Goal: Task Accomplishment & Management: Complete application form

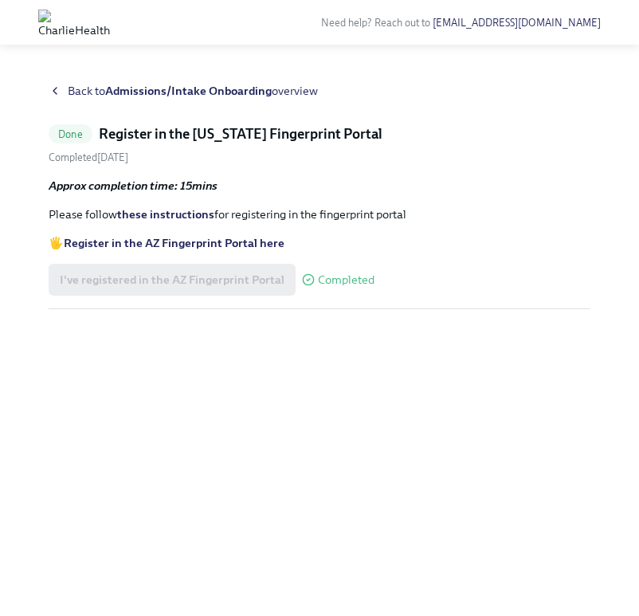
click at [148, 89] on strong "Admissions/Intake Onboarding" at bounding box center [188, 91] width 167 height 14
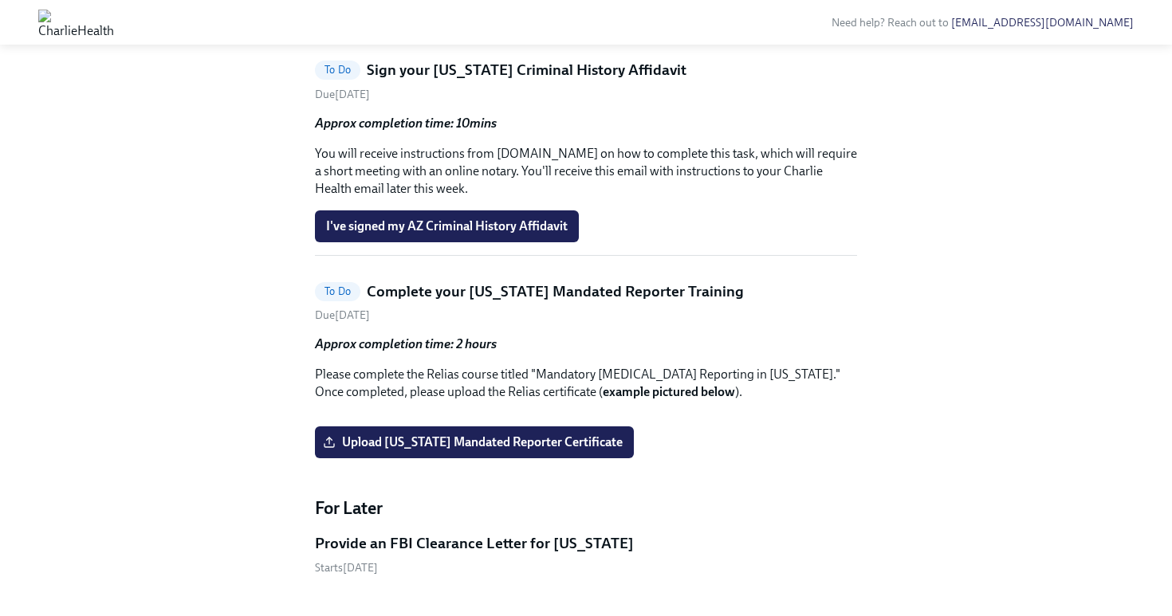
scroll to position [1357, 0]
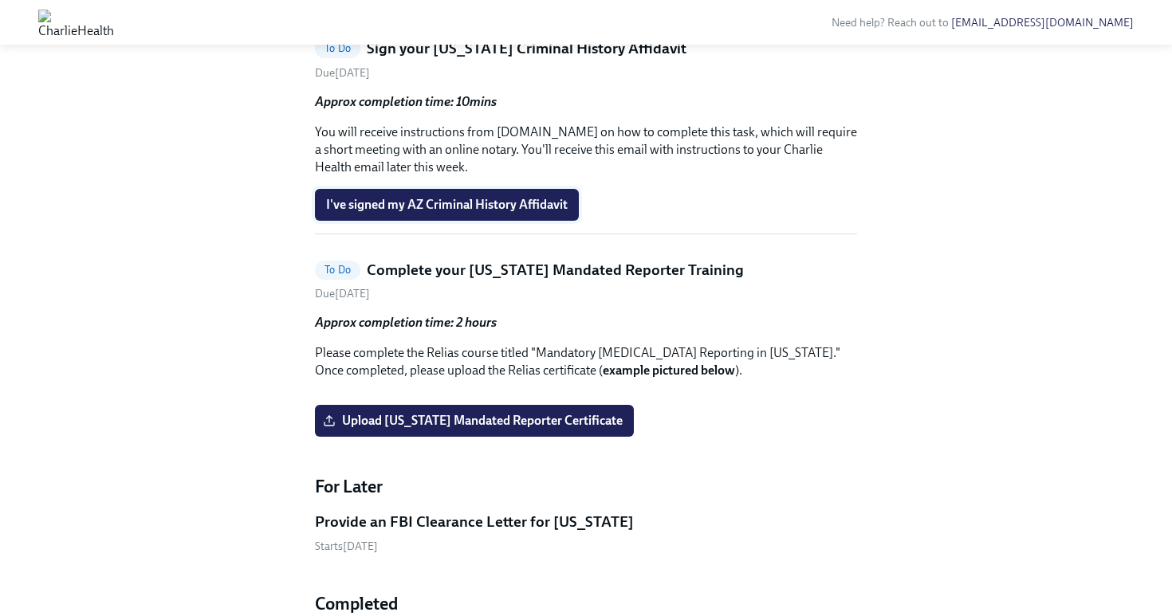
click at [457, 221] on button "I've signed my AZ Criminal History Affidavit" at bounding box center [447, 205] width 264 height 32
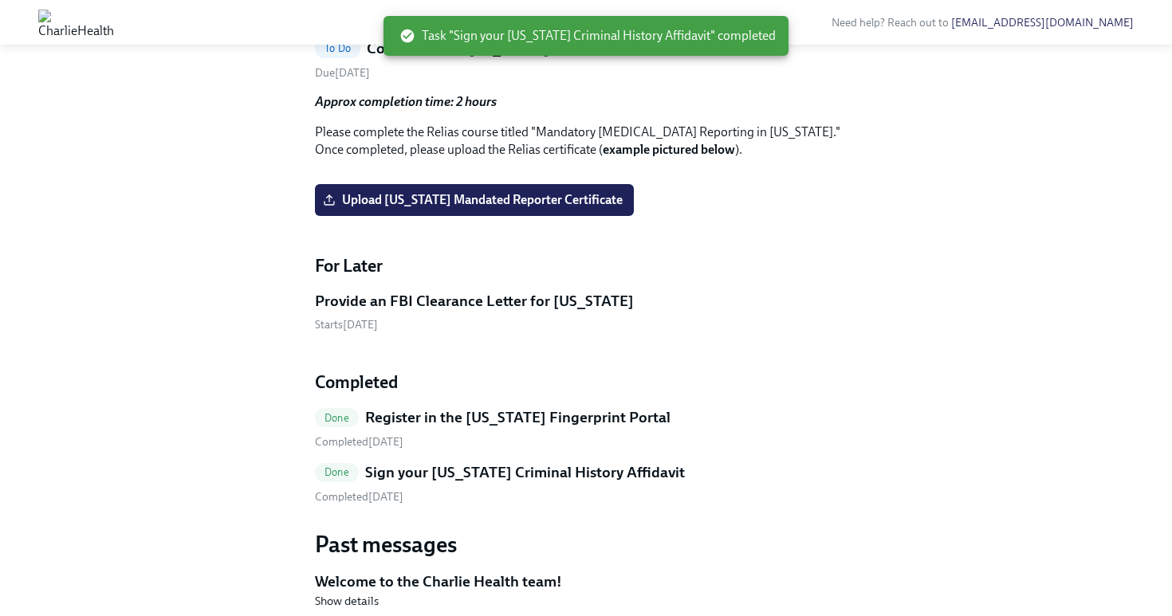
click at [538, 59] on h5 "Complete your [US_STATE] Mandated Reporter Training" at bounding box center [555, 48] width 377 height 21
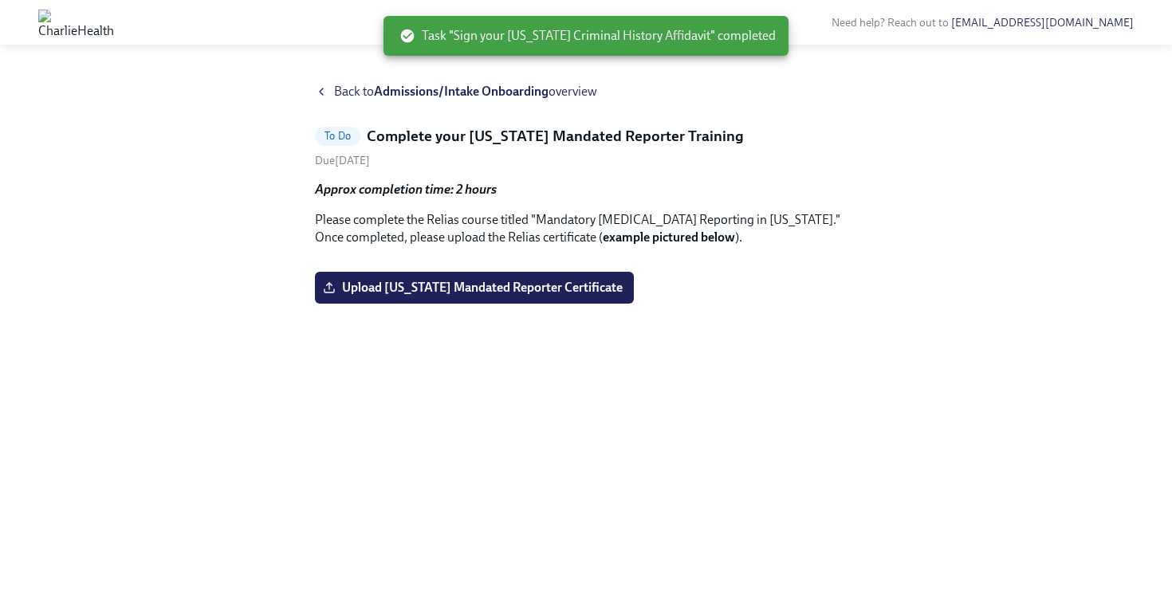
scroll to position [61, 0]
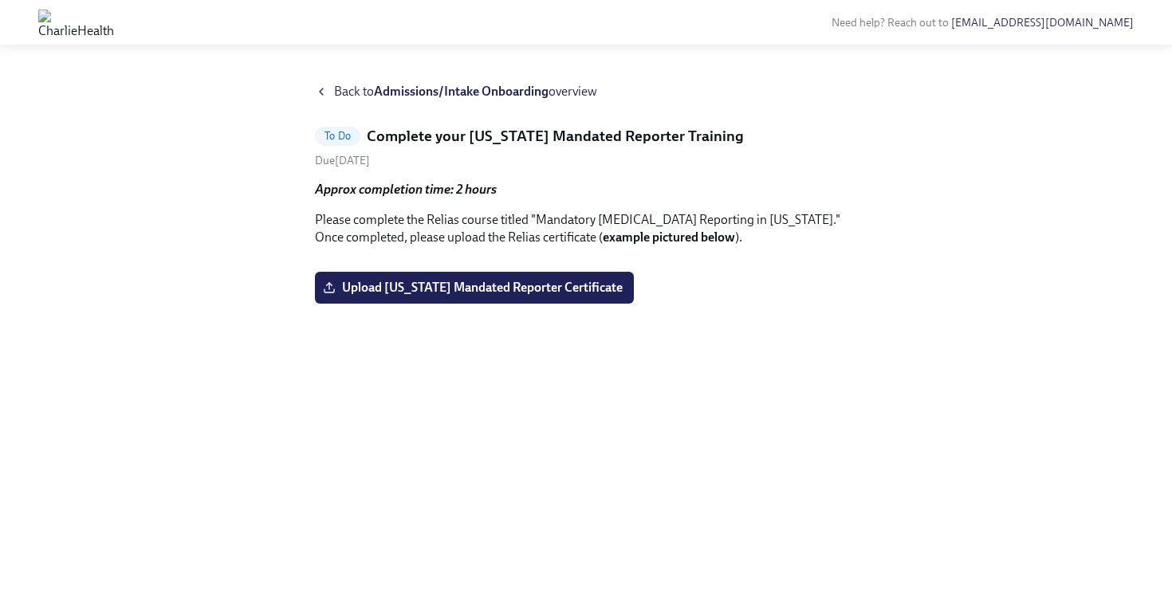
scroll to position [1357, 0]
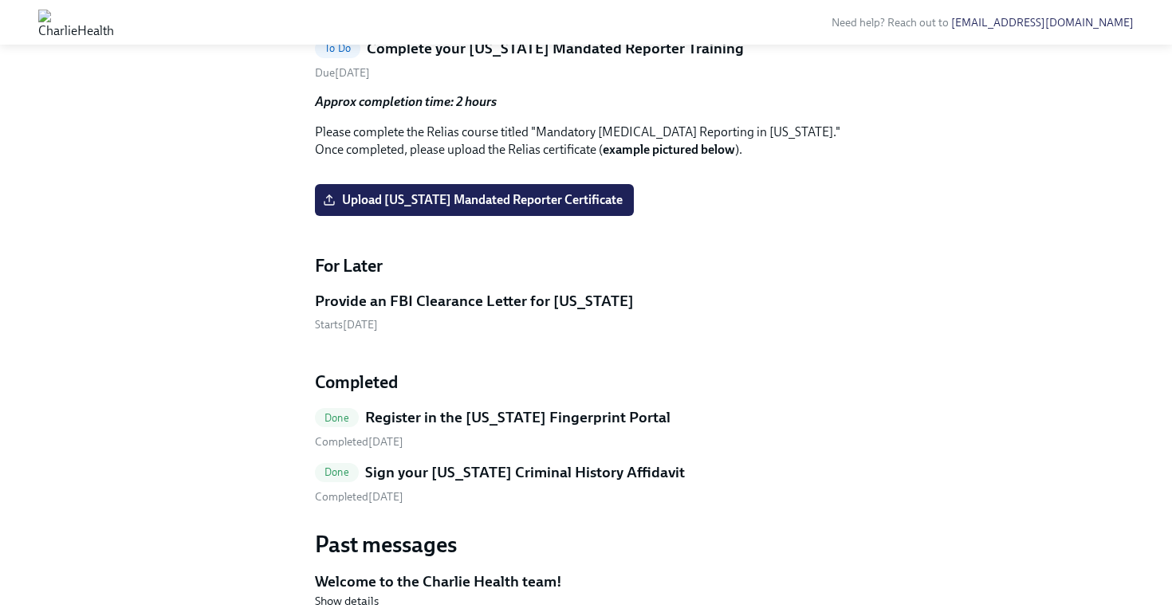
click at [450, 59] on h5 "Complete your [US_STATE] Mandated Reporter Training" at bounding box center [555, 48] width 377 height 21
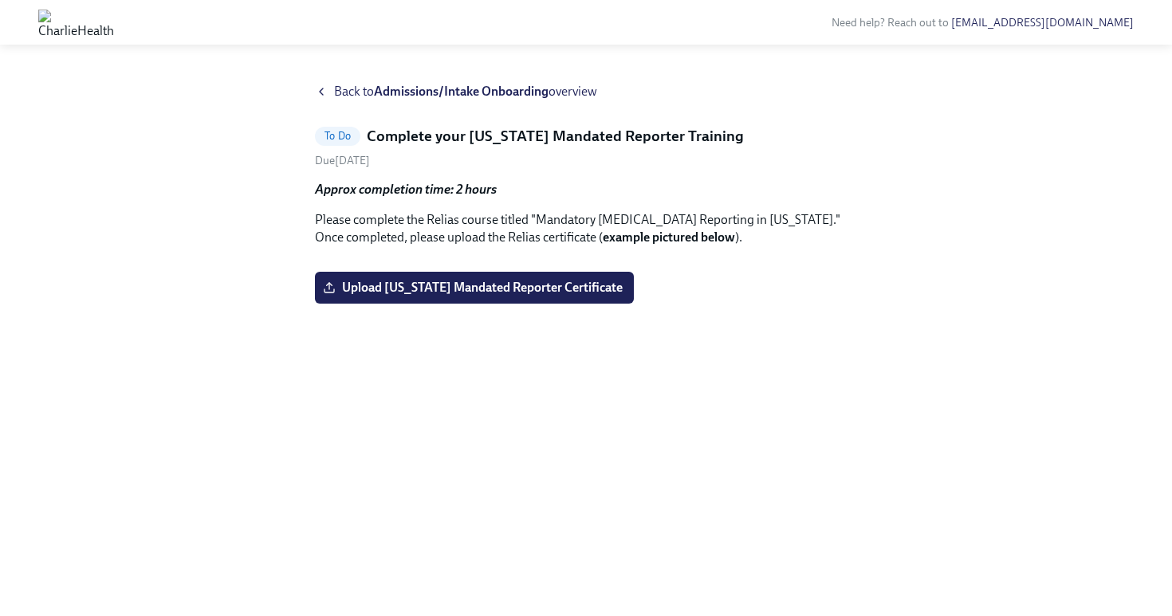
scroll to position [61, 0]
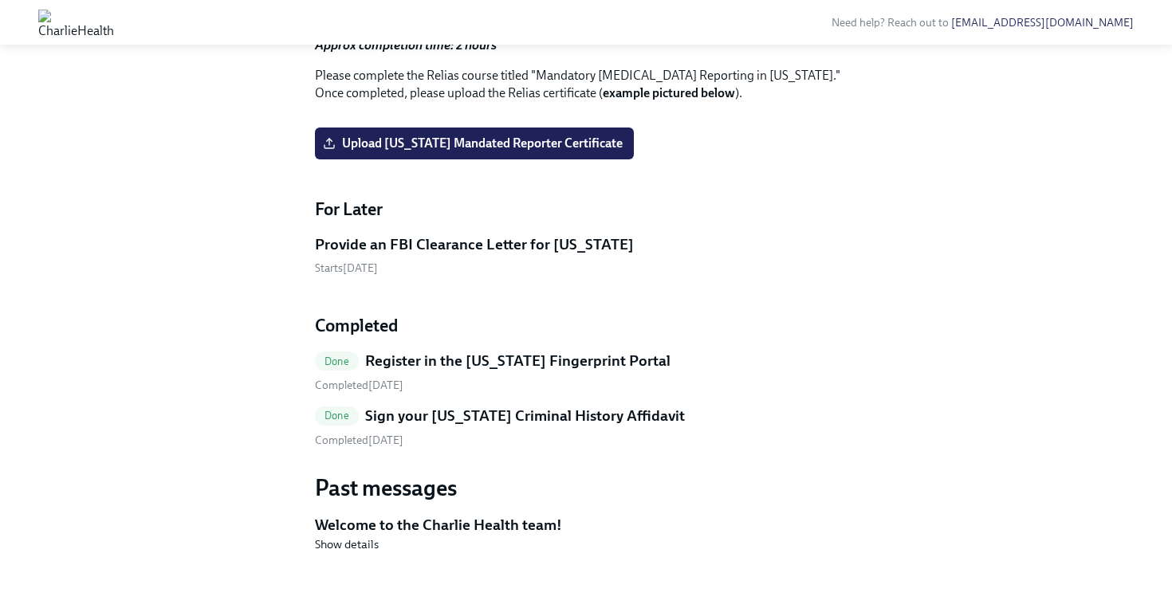
scroll to position [1531, 0]
click at [638, 100] on strong "example pictured below" at bounding box center [669, 92] width 132 height 15
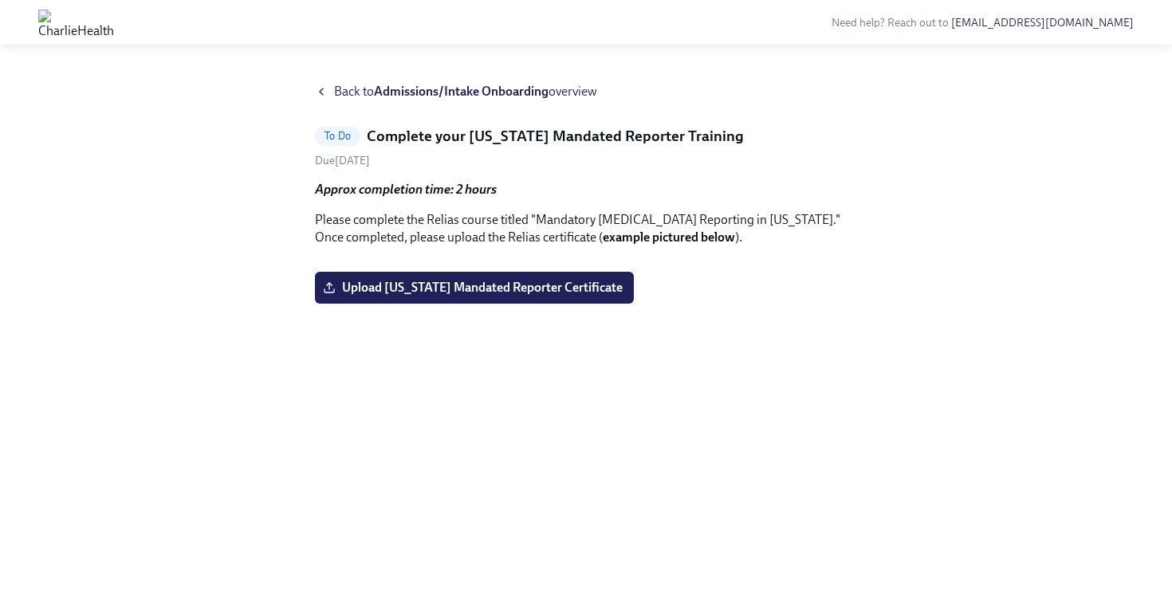
scroll to position [61, 0]
click at [332, 130] on span "To Do" at bounding box center [337, 136] width 45 height 12
click at [485, 304] on label "Upload Pennsylvania Mandated Reporter Certificate" at bounding box center [474, 288] width 319 height 32
click at [0, 0] on input "Upload Pennsylvania Mandated Reporter Certificate" at bounding box center [0, 0] width 0 height 0
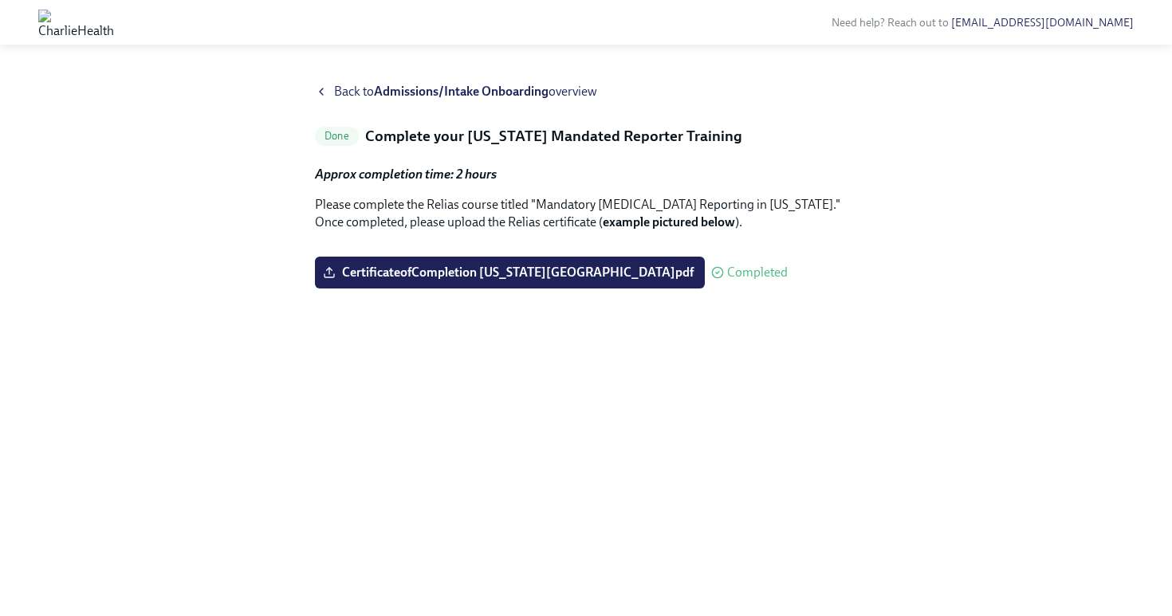
scroll to position [0, 0]
click at [394, 92] on strong "Admissions/Intake Onboarding" at bounding box center [461, 91] width 175 height 15
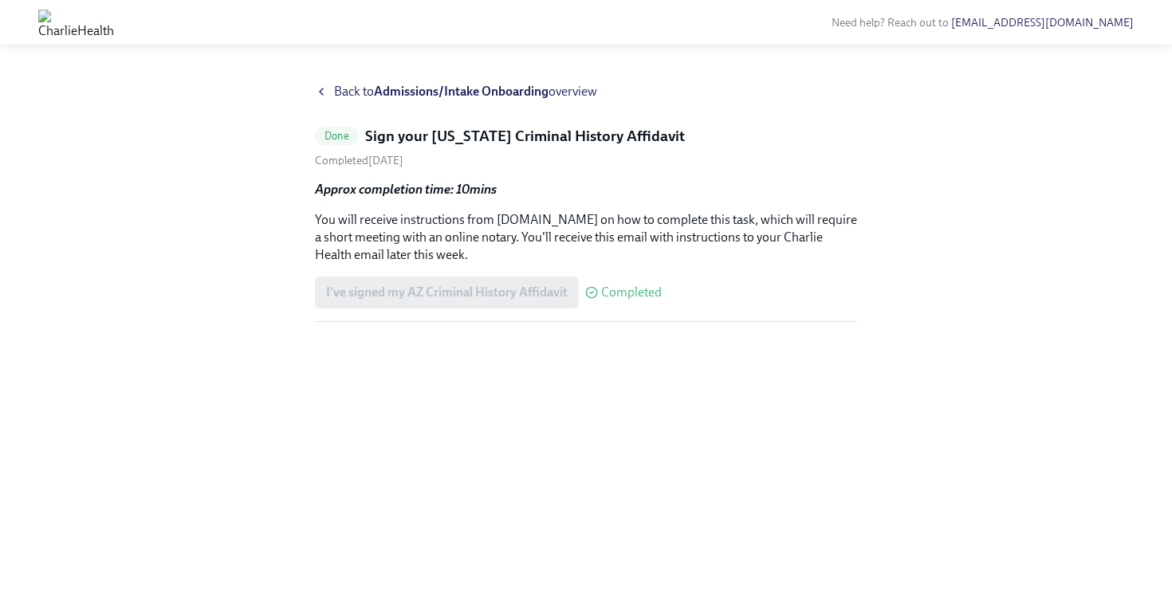
click at [622, 296] on span "Completed" at bounding box center [631, 292] width 61 height 13
click at [519, 308] on div "Approx completion time: 10mins You will receive instructions from [DOMAIN_NAME]…" at bounding box center [586, 251] width 542 height 141
click at [510, 300] on div "I've signed my AZ Criminal History Affidavit Completed" at bounding box center [488, 293] width 347 height 32
click at [448, 292] on div "I've signed my AZ Criminal History Affidavit Completed" at bounding box center [488, 293] width 347 height 32
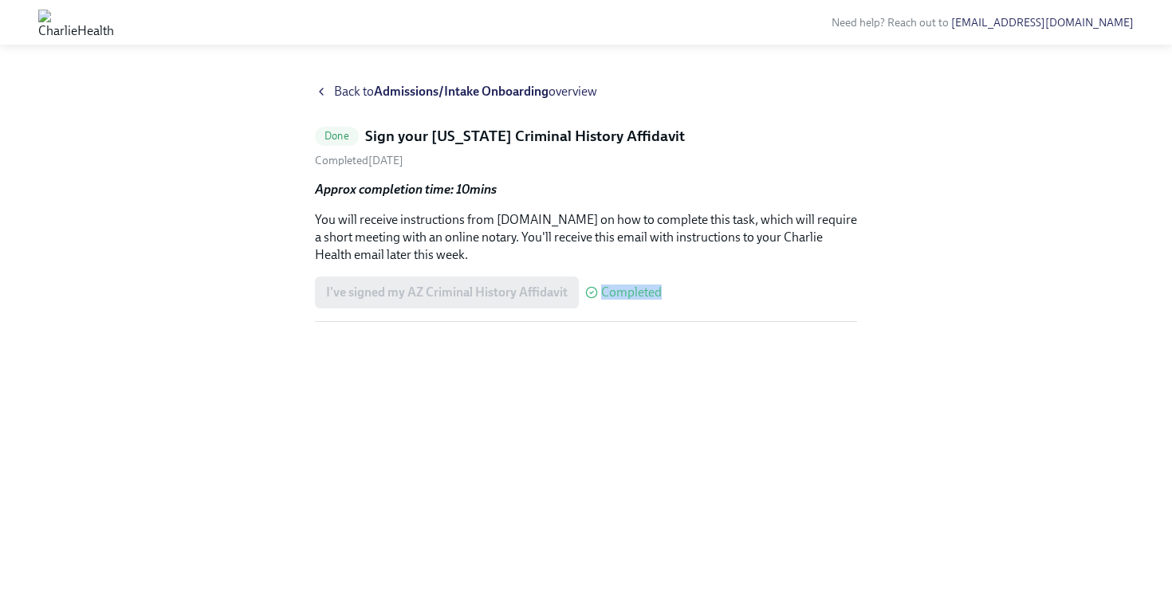
click at [448, 292] on div "I've signed my AZ Criminal History Affidavit Completed" at bounding box center [488, 293] width 347 height 32
drag, startPoint x: 366, startPoint y: 134, endPoint x: 714, endPoint y: 122, distance: 348.5
click at [714, 122] on div "Back to Admissions/Intake Onboarding overview Done Sign your [US_STATE] Crimina…" at bounding box center [586, 330] width 542 height 495
drag, startPoint x: 701, startPoint y: 124, endPoint x: 662, endPoint y: 135, distance: 40.6
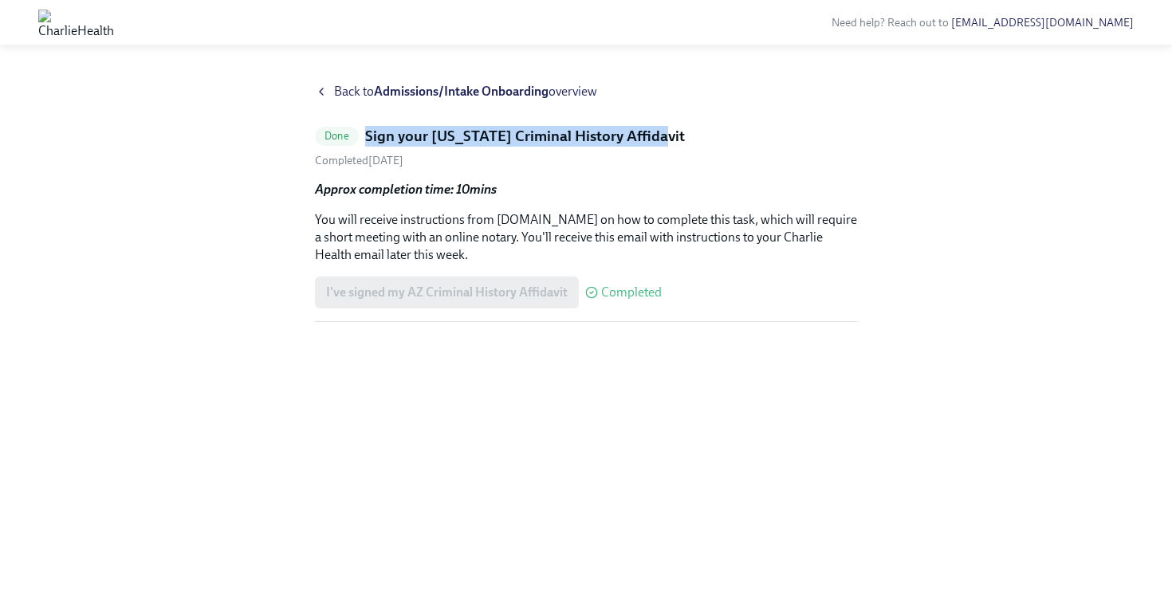
click at [662, 135] on div "Back to Admissions/Intake Onboarding overview Done Sign your [US_STATE] Crimina…" at bounding box center [586, 330] width 542 height 495
copy h5 "Sign your [US_STATE] Criminal History Affidavit"
